Goal: Information Seeking & Learning: Find specific fact

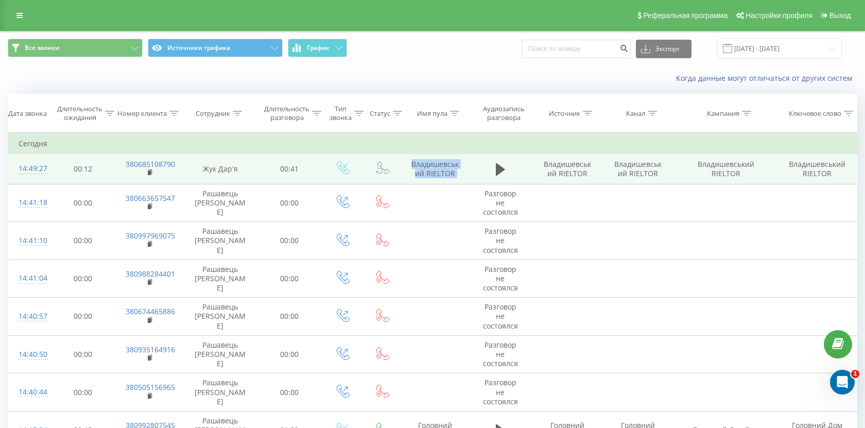
drag, startPoint x: 401, startPoint y: 160, endPoint x: 471, endPoint y: 173, distance: 71.4
click at [471, 173] on tr "14:49:27 00:12 380685108790 Жук Дар'я 00:41 Владишевський RIELTOR Владишевський…" at bounding box center [432, 169] width 849 height 30
copy tr "Владишевський RIELTOR"
click at [463, 175] on td "Владишевський RIELTOR" at bounding box center [435, 169] width 68 height 30
drag, startPoint x: 463, startPoint y: 175, endPoint x: 404, endPoint y: 163, distance: 60.3
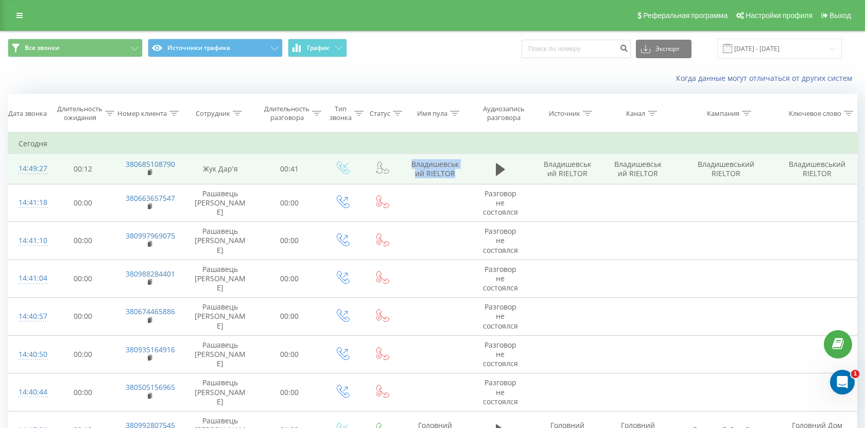
click at [404, 163] on td "Владишевський RIELTOR" at bounding box center [435, 169] width 68 height 30
copy td "Владишевський RIELTOR"
click at [494, 177] on button at bounding box center [500, 169] width 15 height 15
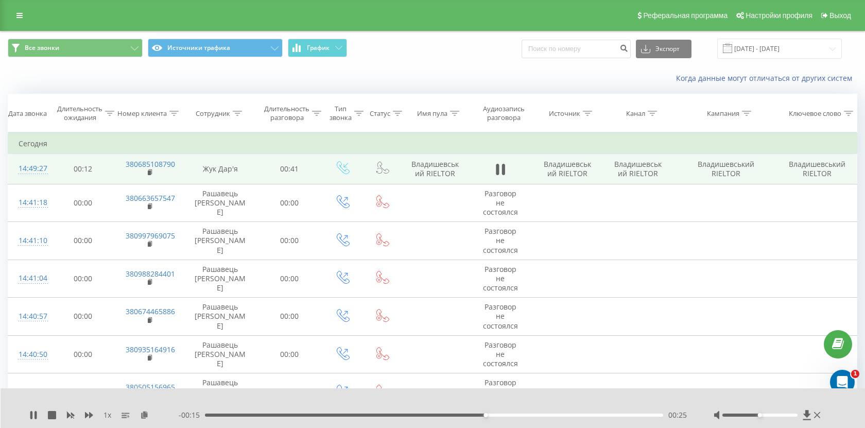
click at [28, 412] on div "1 x - 00:15 00:25 00:25" at bounding box center [433, 408] width 865 height 40
click at [32, 414] on icon at bounding box center [33, 415] width 8 height 8
click at [147, 175] on td "380685108790" at bounding box center [149, 169] width 68 height 30
click at [153, 171] on icon at bounding box center [151, 172] width 6 height 7
